Goal: Task Accomplishment & Management: Use online tool/utility

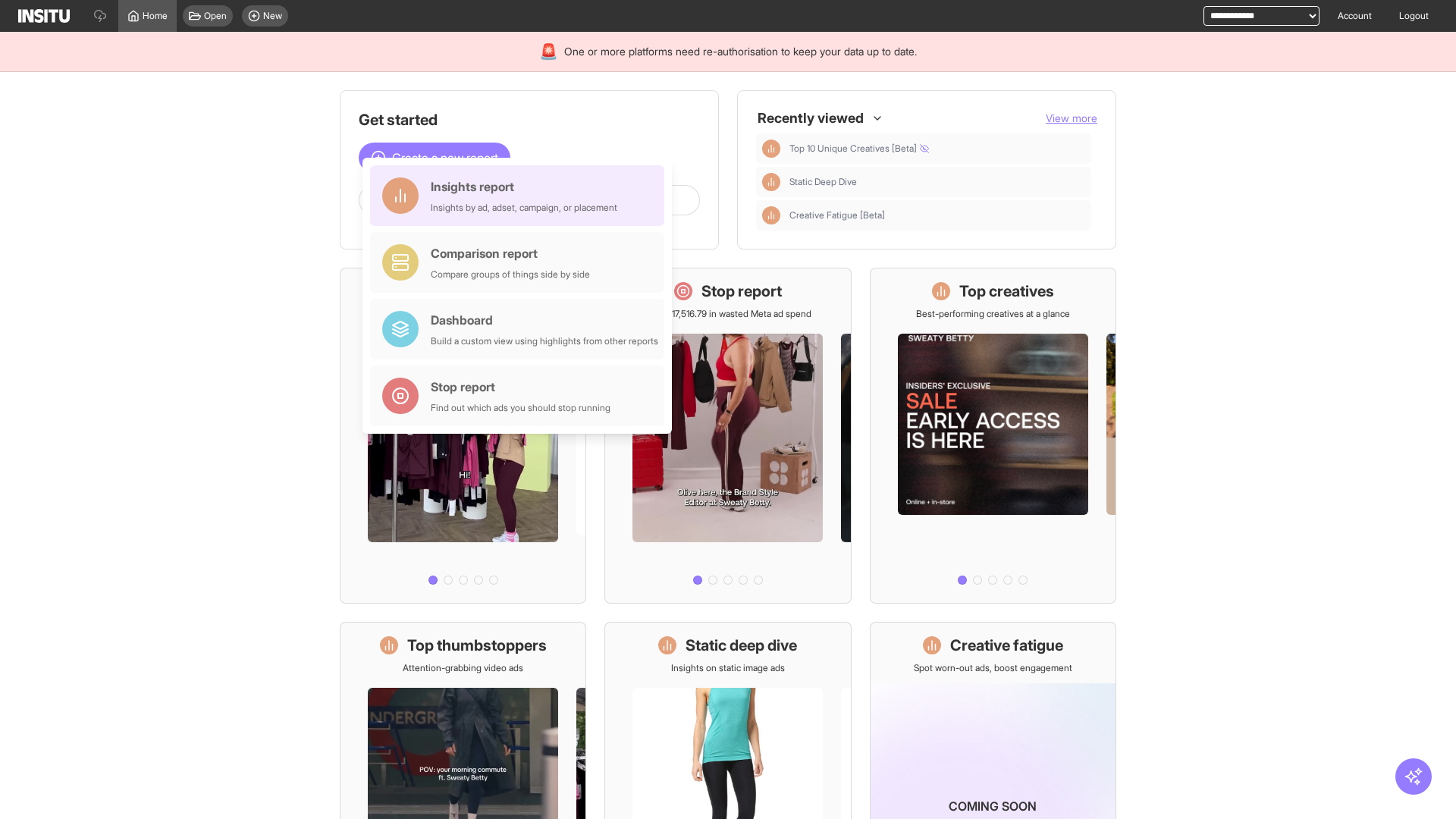
click at [521, 195] on div "Insights report Insights by ad, adset, campaign, or placement" at bounding box center [524, 195] width 186 height 37
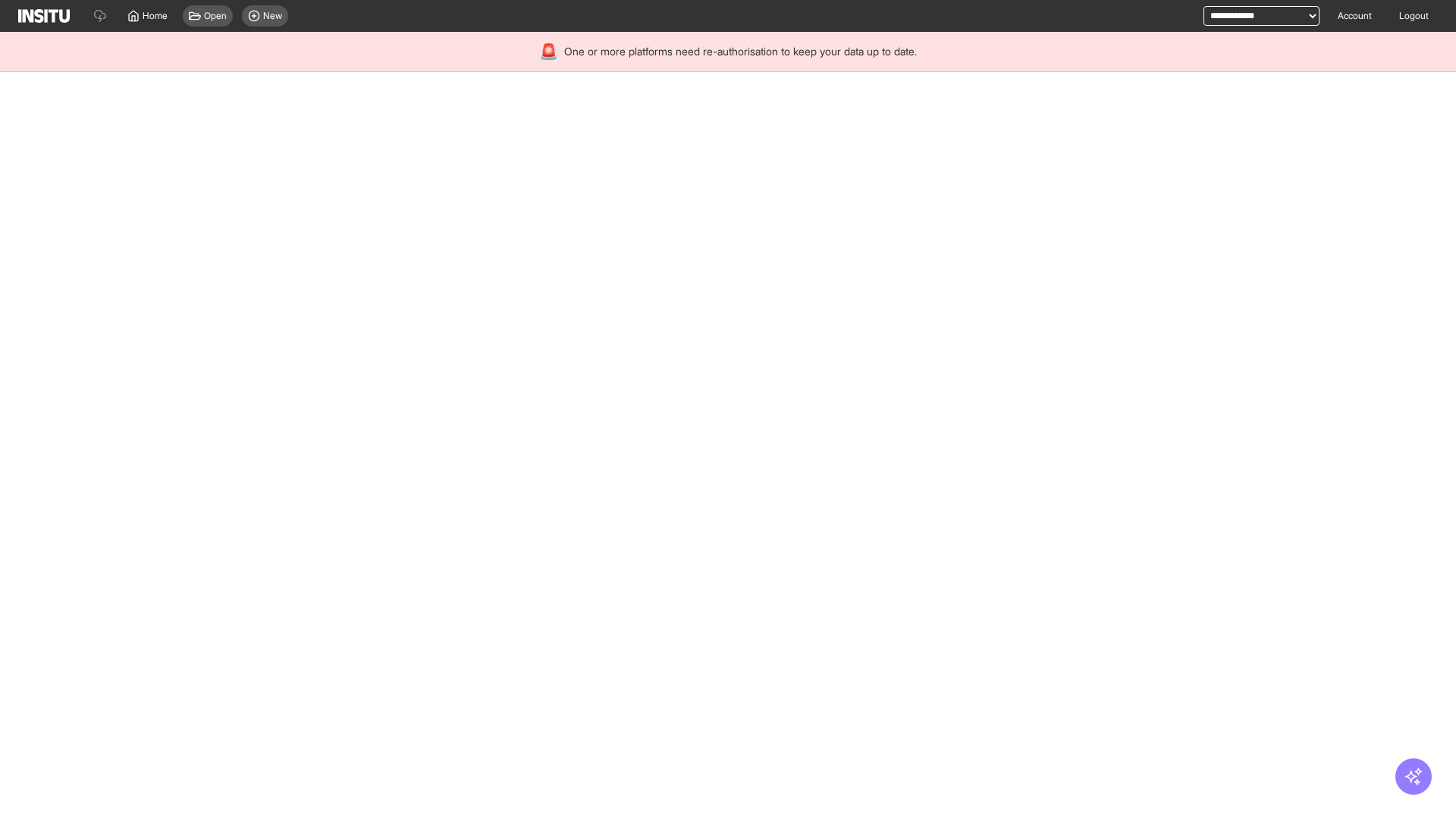
select select "**"
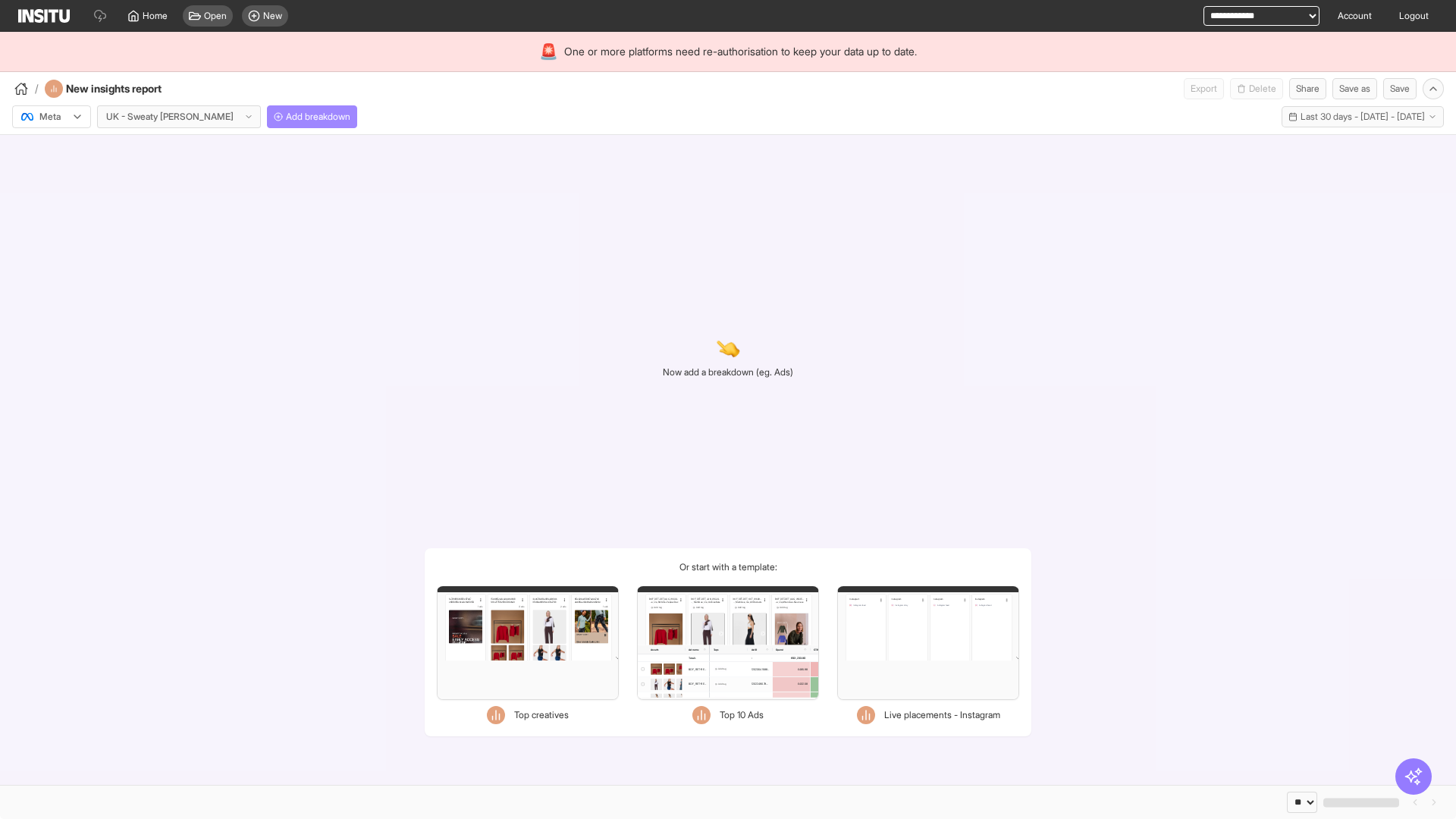
click at [286, 117] on span "Add breakdown" at bounding box center [317, 117] width 64 height 12
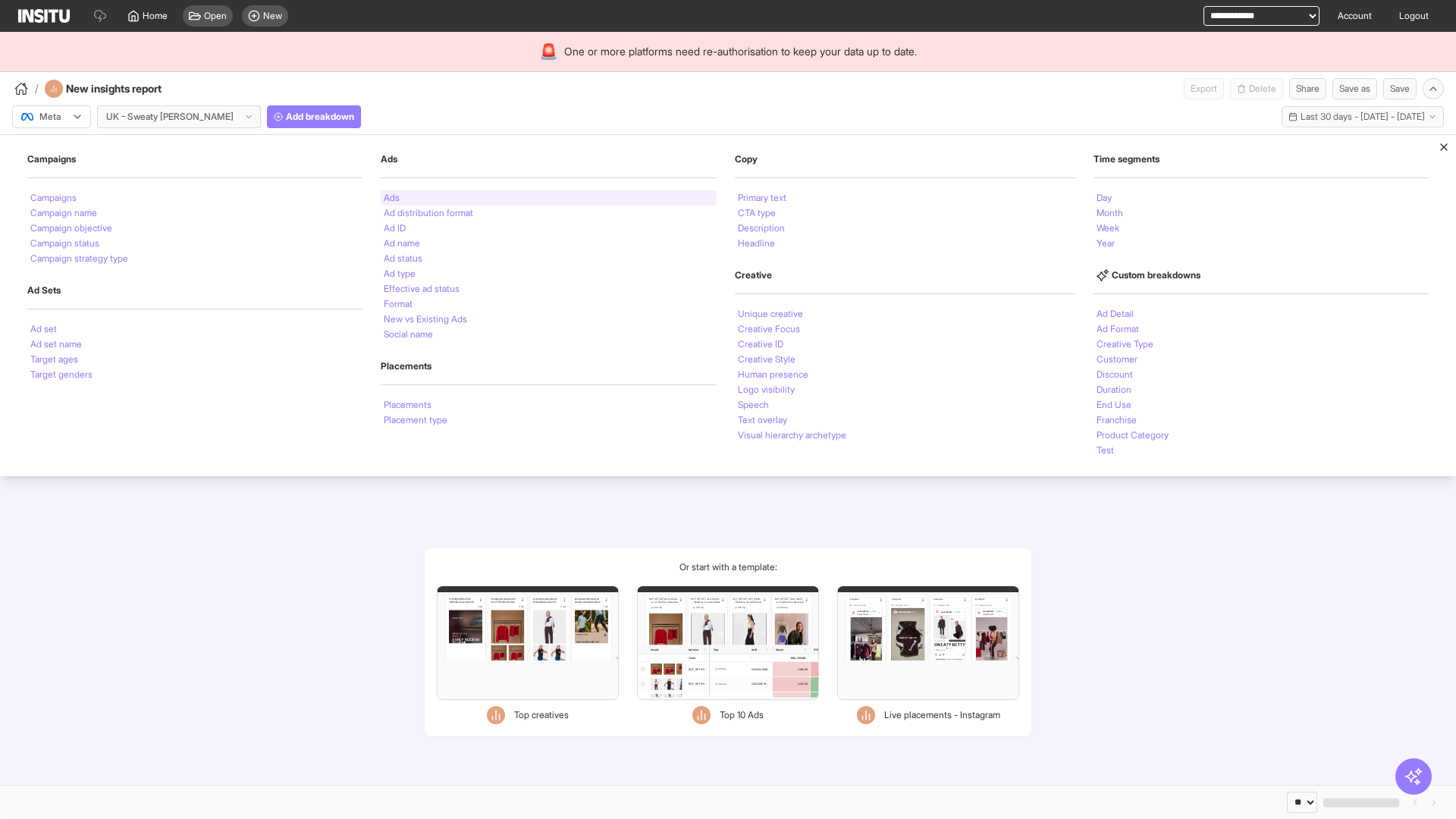
click at [390, 198] on li "Ads" at bounding box center [392, 197] width 16 height 9
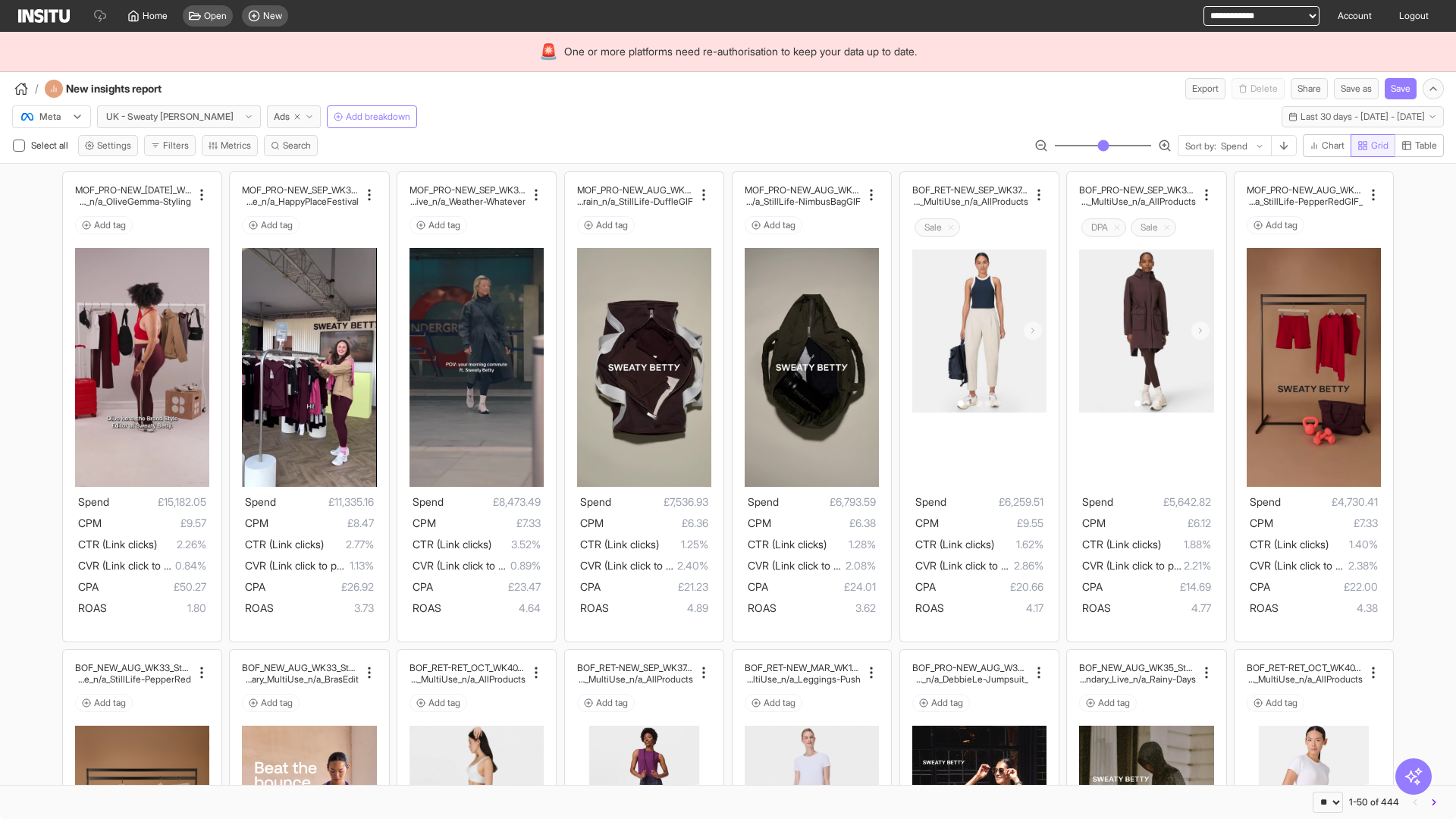
click at [1372, 146] on span "Grid" at bounding box center [1381, 146] width 18 height 12
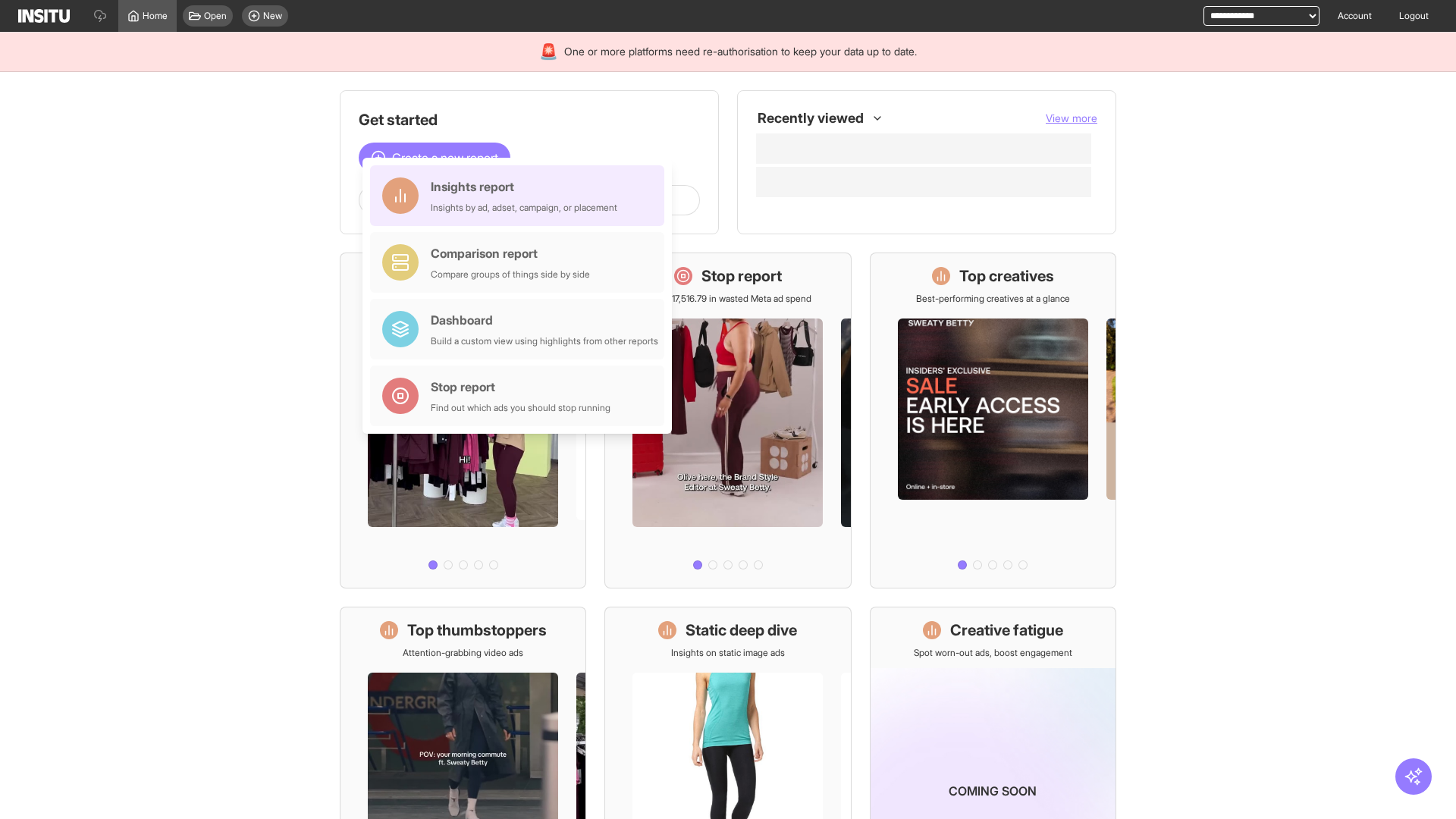
click at [521, 195] on div "Insights report Insights by ad, adset, campaign, or placement" at bounding box center [524, 195] width 186 height 37
